Goal: Check status: Check status

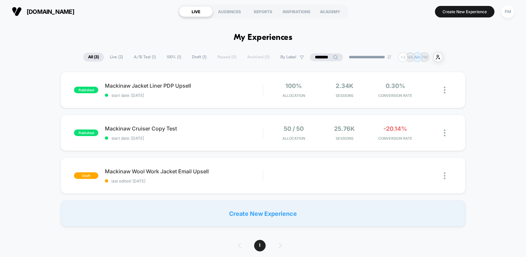
click at [114, 59] on span "Live ( 2 )" at bounding box center [116, 57] width 23 height 9
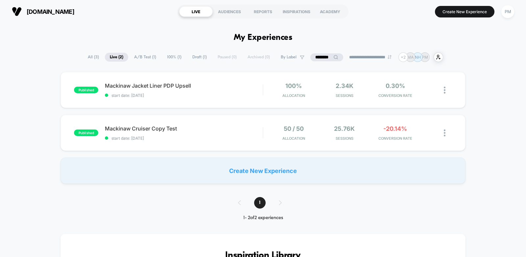
click at [91, 59] on span "All ( 3 )" at bounding box center [93, 57] width 21 height 9
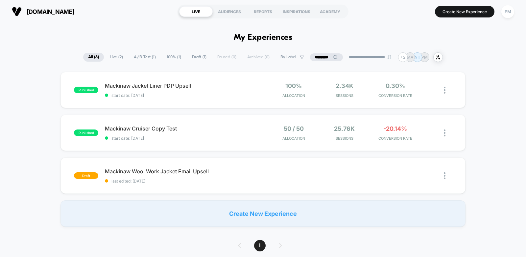
click at [117, 57] on span "Live ( 2 )" at bounding box center [116, 57] width 23 height 9
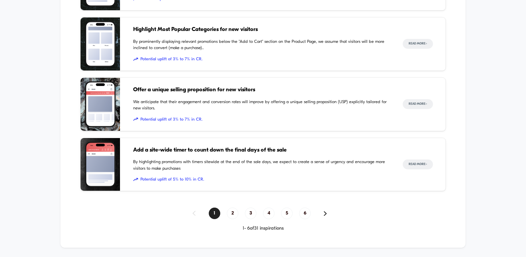
scroll to position [513, 0]
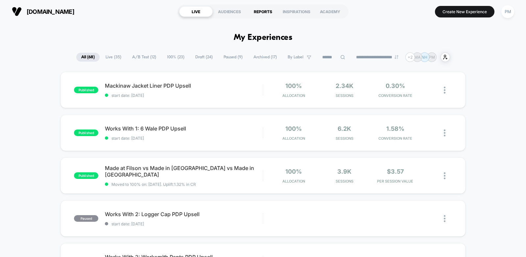
click at [265, 11] on div "REPORTS" at bounding box center [263, 11] width 34 height 11
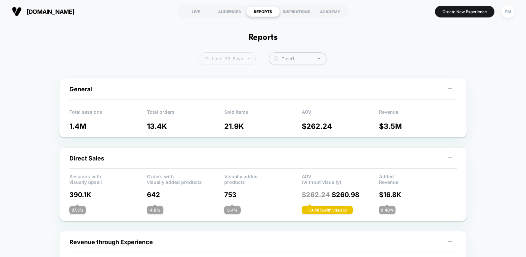
click at [237, 58] on span "Last 30 Days" at bounding box center [228, 58] width 56 height 13
select select "*"
select select "****"
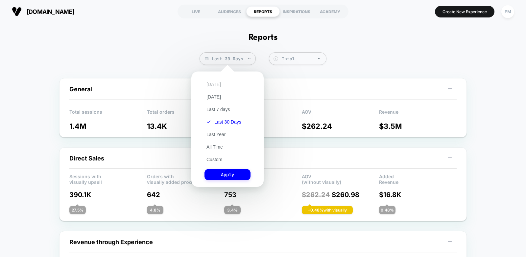
click at [213, 84] on button "Today" at bounding box center [214, 84] width 18 height 6
click at [217, 146] on button "All Time" at bounding box center [215, 147] width 20 height 6
click at [216, 159] on button "Custom" at bounding box center [215, 159] width 20 height 6
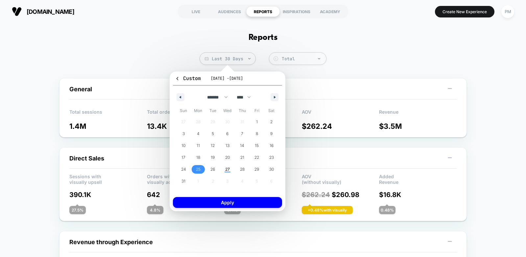
click at [197, 170] on span "25" at bounding box center [198, 169] width 5 height 12
click at [223, 170] on span "27" at bounding box center [227, 169] width 15 height 9
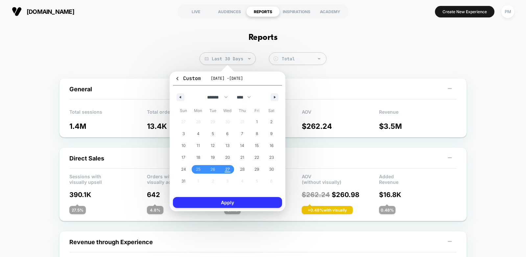
click at [230, 203] on button "Apply" at bounding box center [227, 202] width 109 height 11
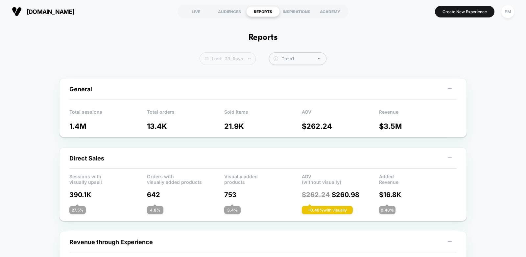
click at [235, 64] on span "Last 30 Days" at bounding box center [228, 58] width 56 height 13
select select "*"
select select "****"
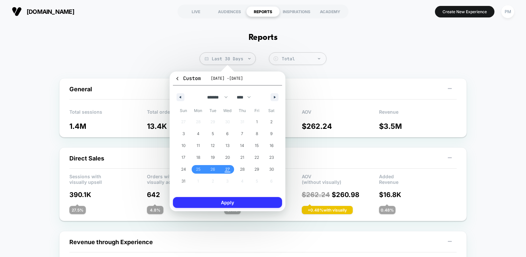
click at [229, 204] on button "Apply" at bounding box center [227, 202] width 109 height 11
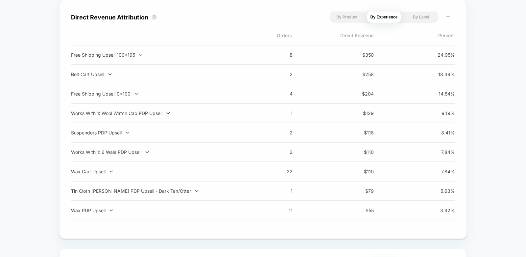
scroll to position [469, 0]
